Goal: Information Seeking & Learning: Understand process/instructions

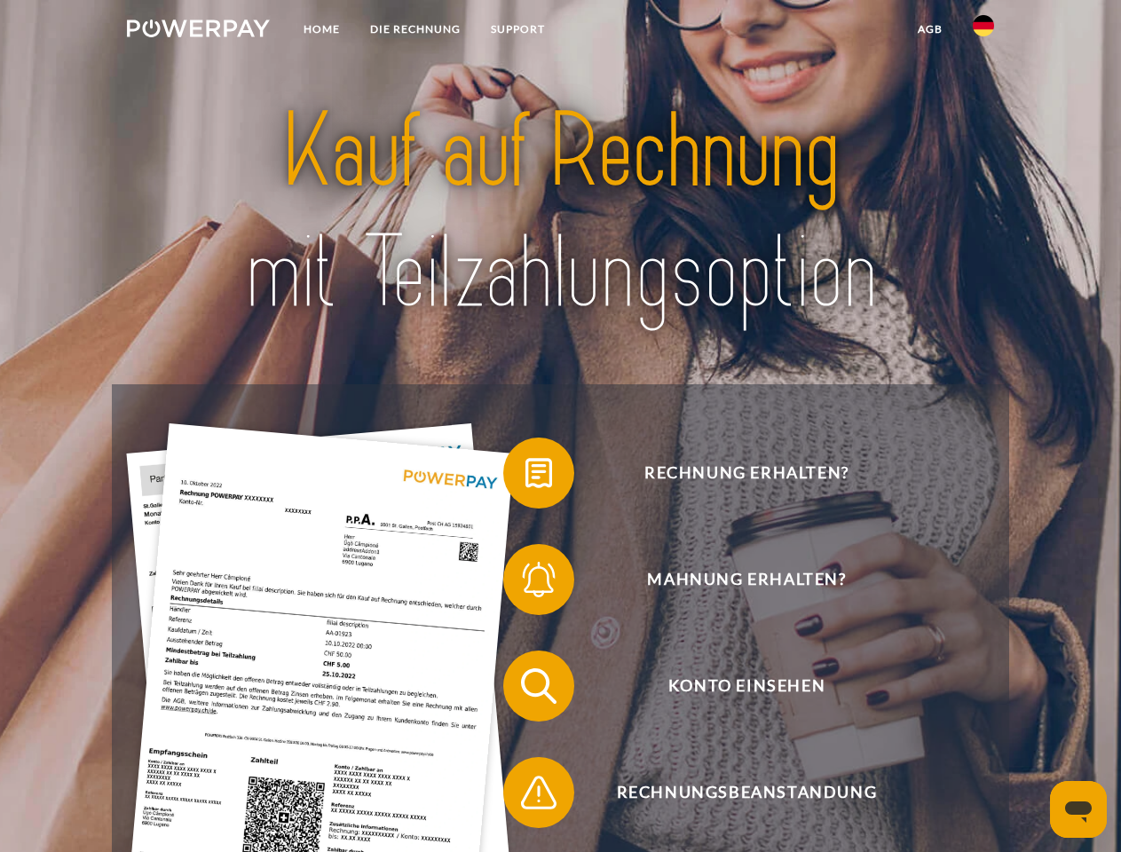
click at [198, 31] on img at bounding box center [198, 29] width 143 height 18
click at [983, 31] on img at bounding box center [983, 25] width 21 height 21
click at [929, 29] on link "agb" at bounding box center [930, 29] width 55 height 32
click at [525, 477] on span at bounding box center [512, 473] width 89 height 89
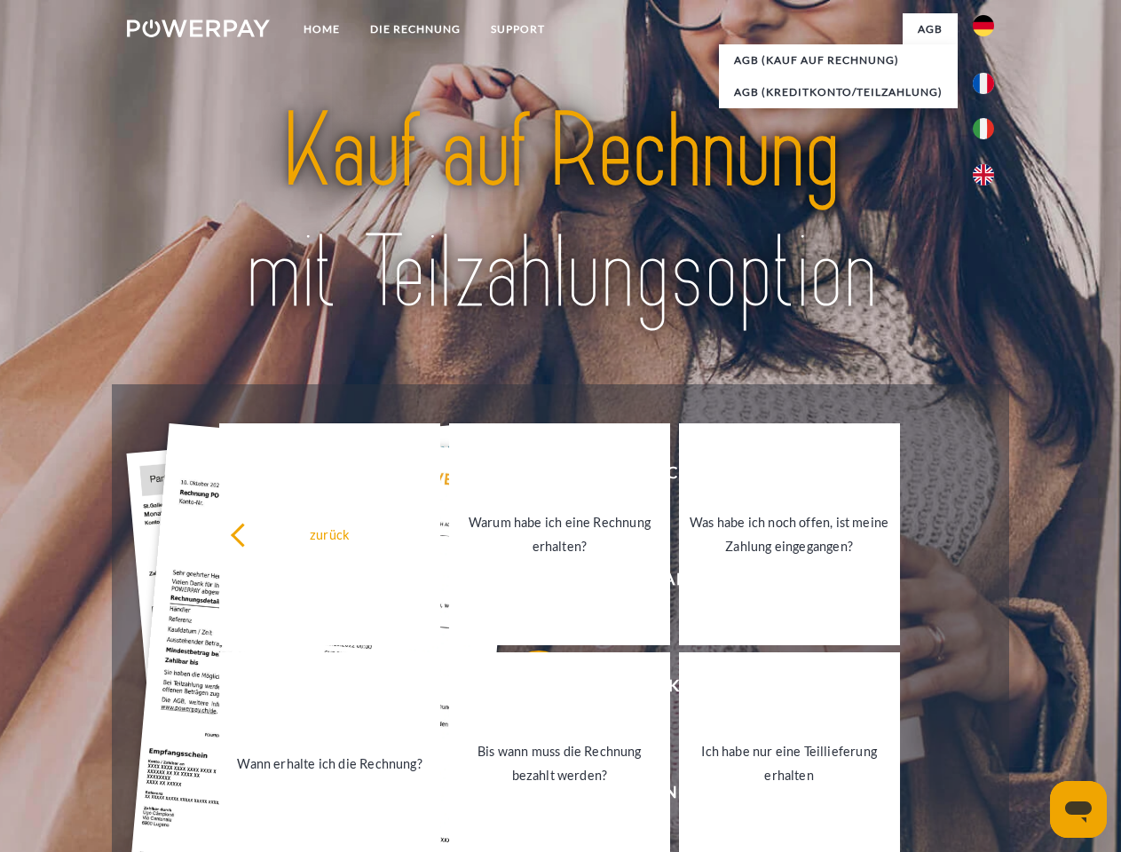
click at [440, 690] on link "Wann erhalte ich die Rechnung?" at bounding box center [329, 763] width 221 height 222
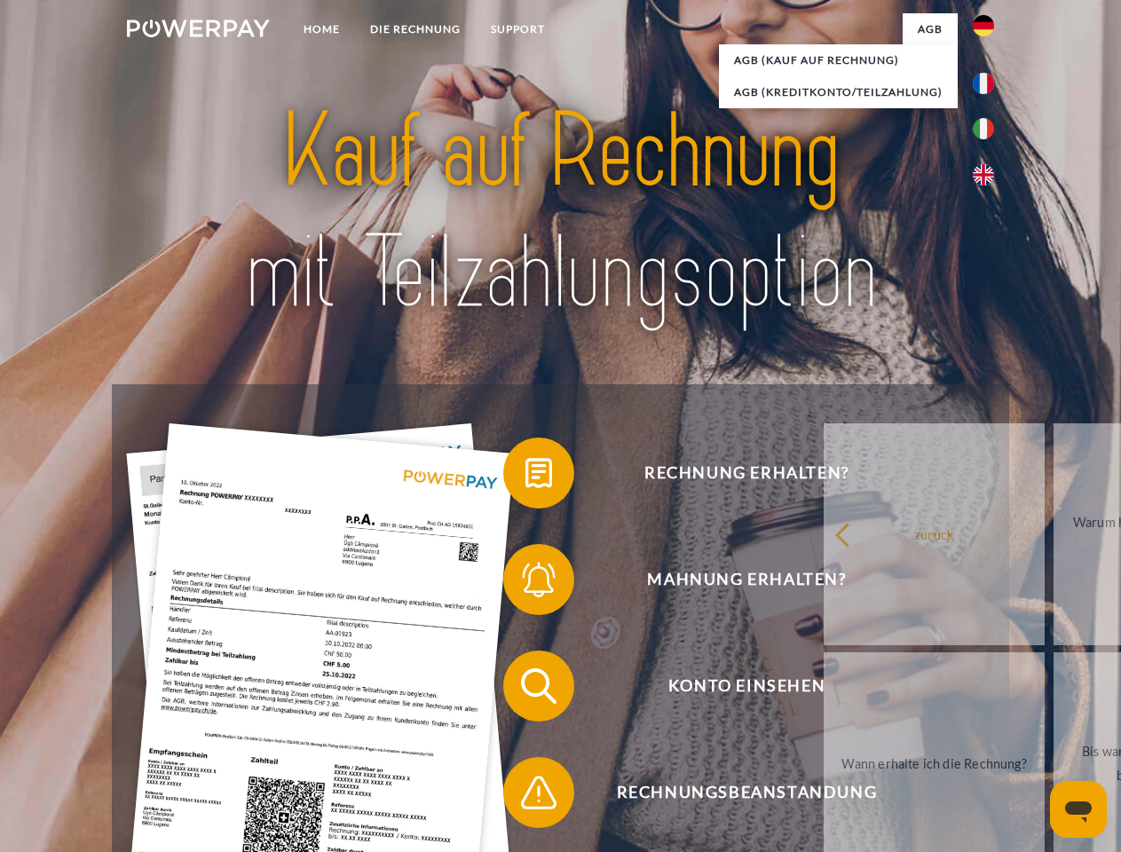
click at [525, 796] on span at bounding box center [512, 792] width 89 height 89
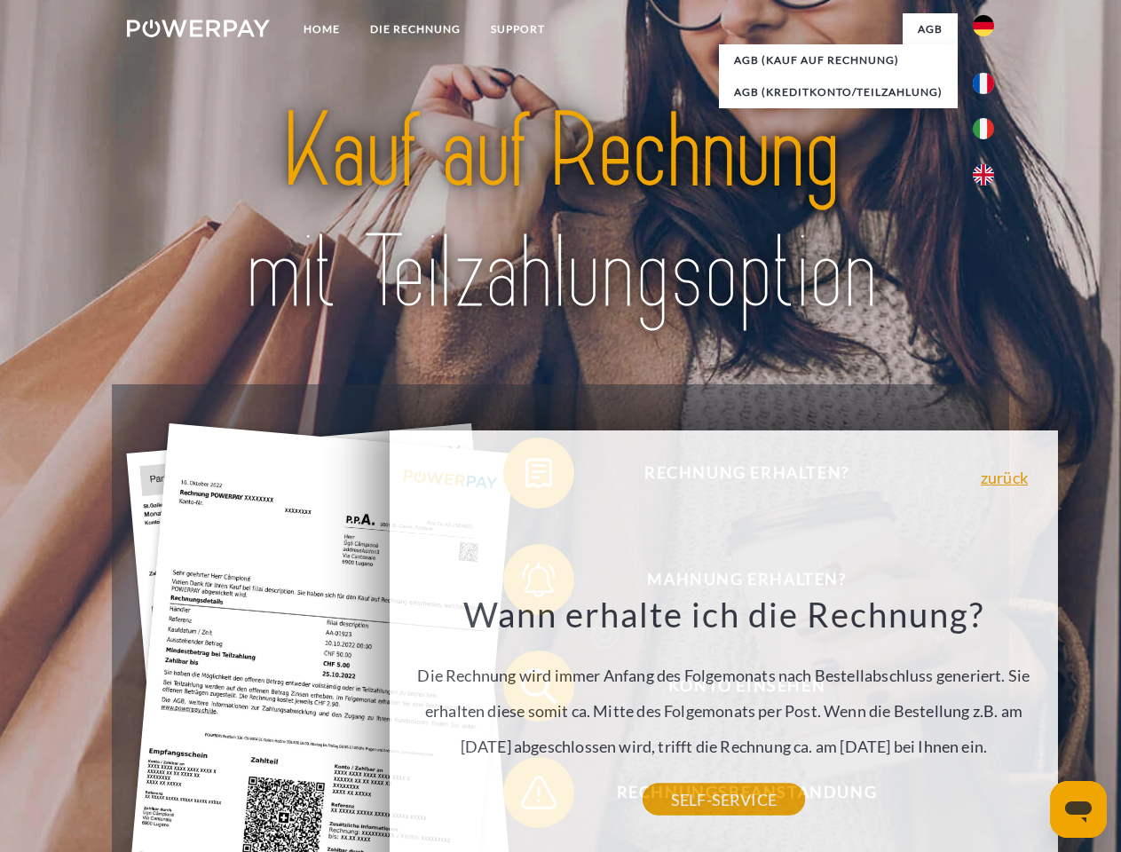
click at [1078, 809] on icon "Messaging-Fenster öffnen" at bounding box center [1078, 811] width 27 height 21
